Goal: Find specific page/section: Find specific page/section

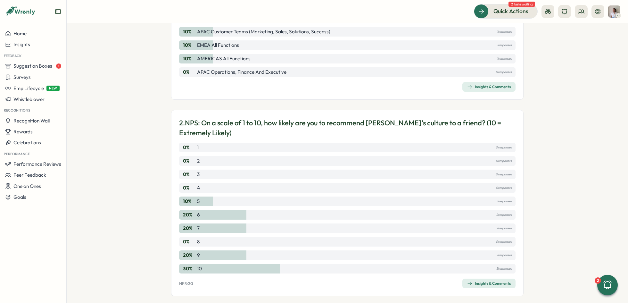
scroll to position [163, 0]
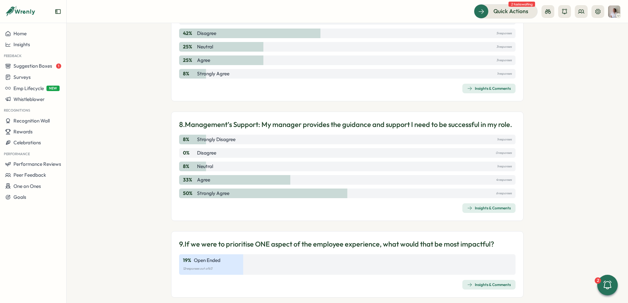
scroll to position [935, 0]
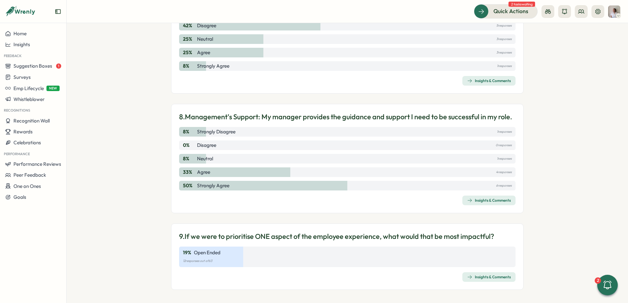
click at [504, 274] on div "Insights & Comments" at bounding box center [489, 276] width 44 height 5
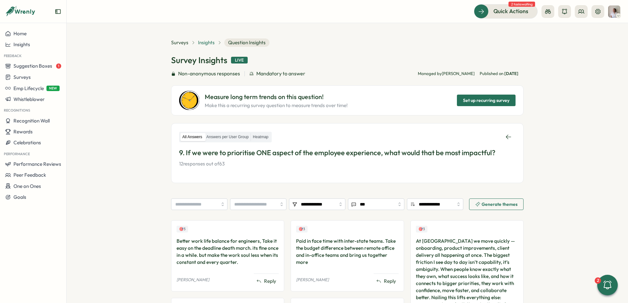
click at [207, 46] on span "Insights" at bounding box center [206, 42] width 17 height 7
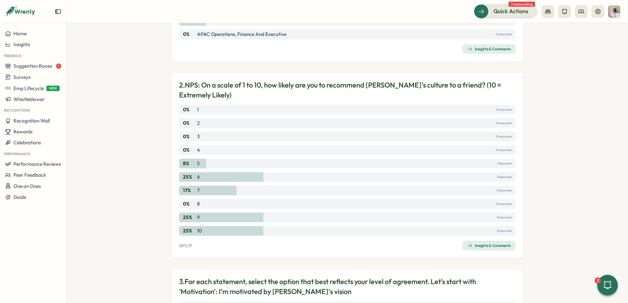
scroll to position [185, 0]
